Goal: Task Accomplishment & Management: Manage account settings

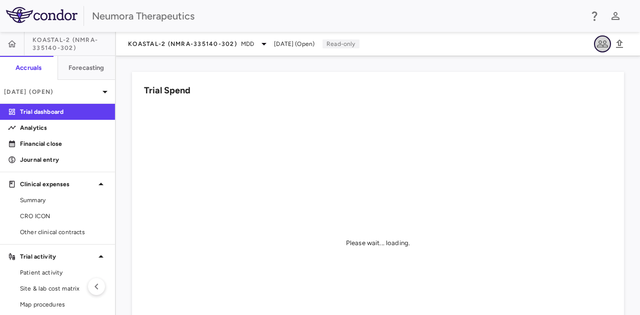
click at [603, 42] on icon "button" at bounding box center [602, 43] width 11 height 7
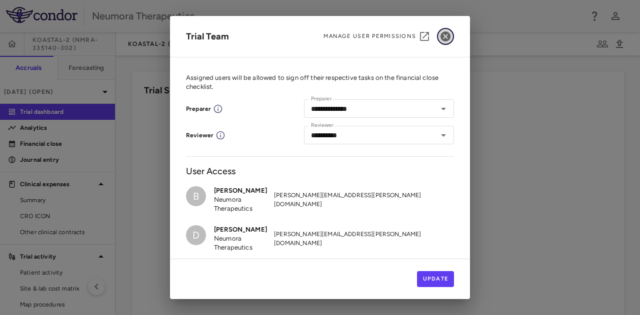
click at [448, 37] on icon "button" at bounding box center [445, 36] width 10 height 10
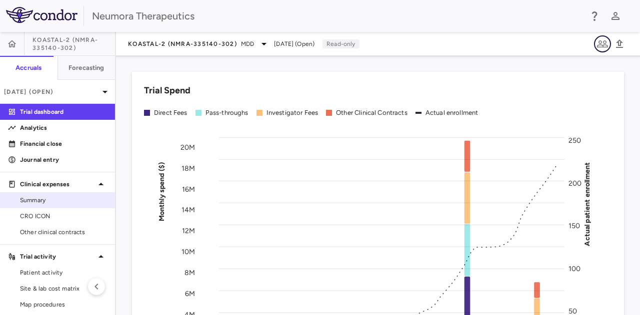
scroll to position [45, 0]
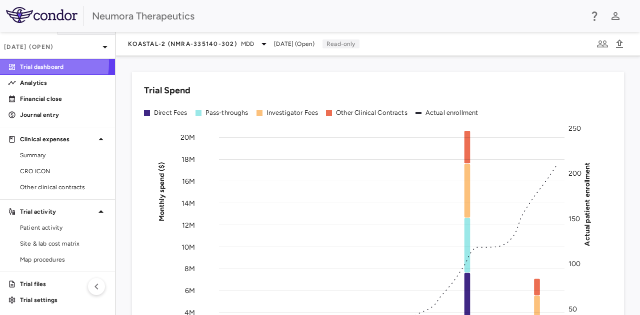
click at [30, 62] on p "Trial dashboard" at bounding box center [63, 66] width 87 height 9
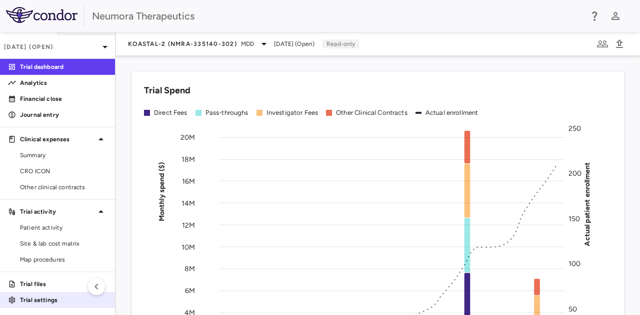
click at [53, 301] on p "Trial settings" at bounding box center [63, 300] width 87 height 9
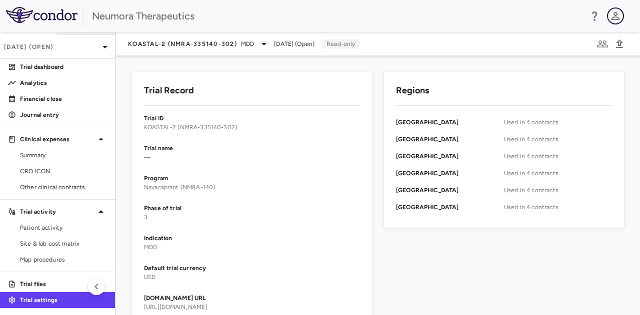
click at [620, 16] on icon "button" at bounding box center [615, 16] width 12 height 12
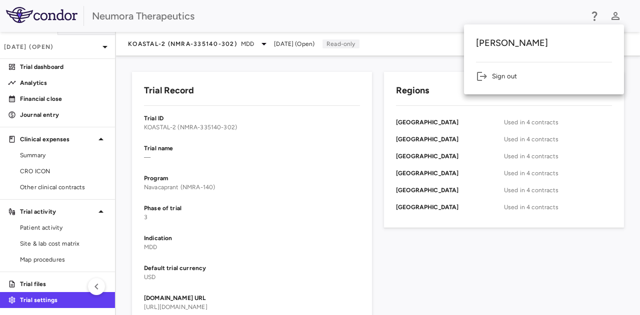
click at [231, 26] on div at bounding box center [320, 157] width 640 height 315
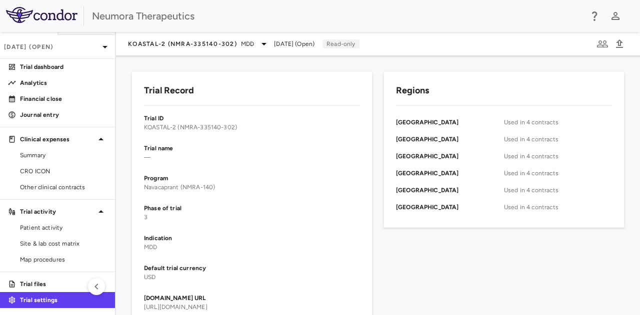
click at [42, 15] on img at bounding box center [41, 15] width 71 height 16
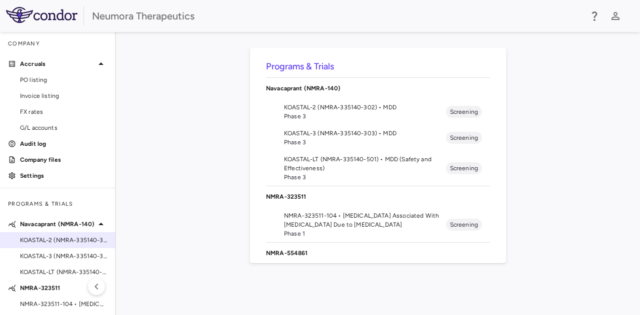
scroll to position [36, 0]
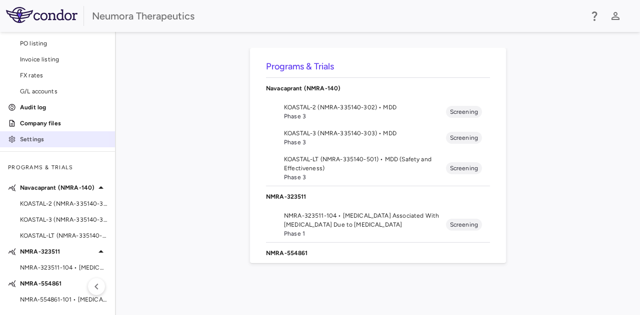
click at [31, 143] on p "Settings" at bounding box center [63, 139] width 87 height 9
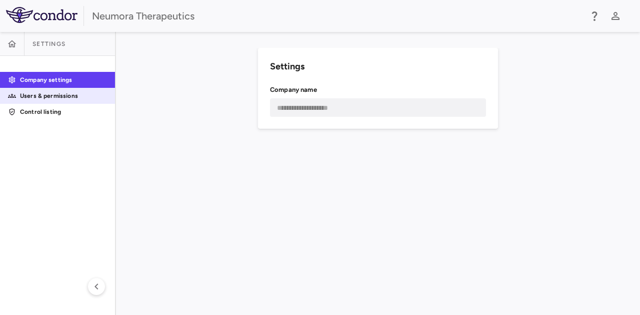
click at [66, 93] on p "Users & permissions" at bounding box center [63, 95] width 87 height 9
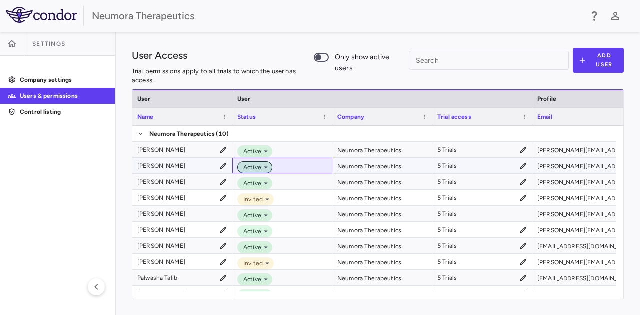
click at [256, 166] on span "Active" at bounding box center [250, 167] width 22 height 9
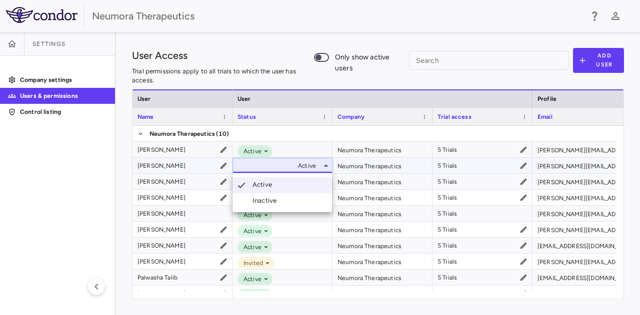
click at [256, 186] on div "Active" at bounding box center [263, 185] width 23 height 10
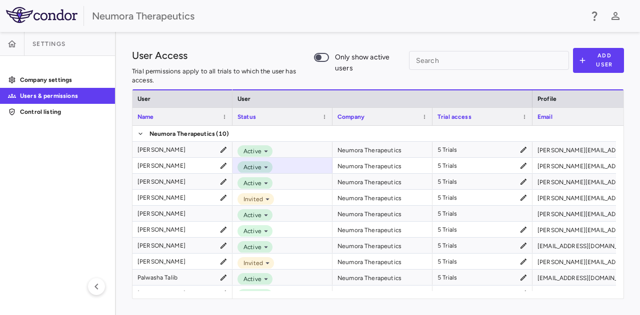
click at [24, 139] on aside "Settings Company settings Users & permissions Control listing" at bounding box center [58, 173] width 116 height 283
